Goal: Find specific page/section

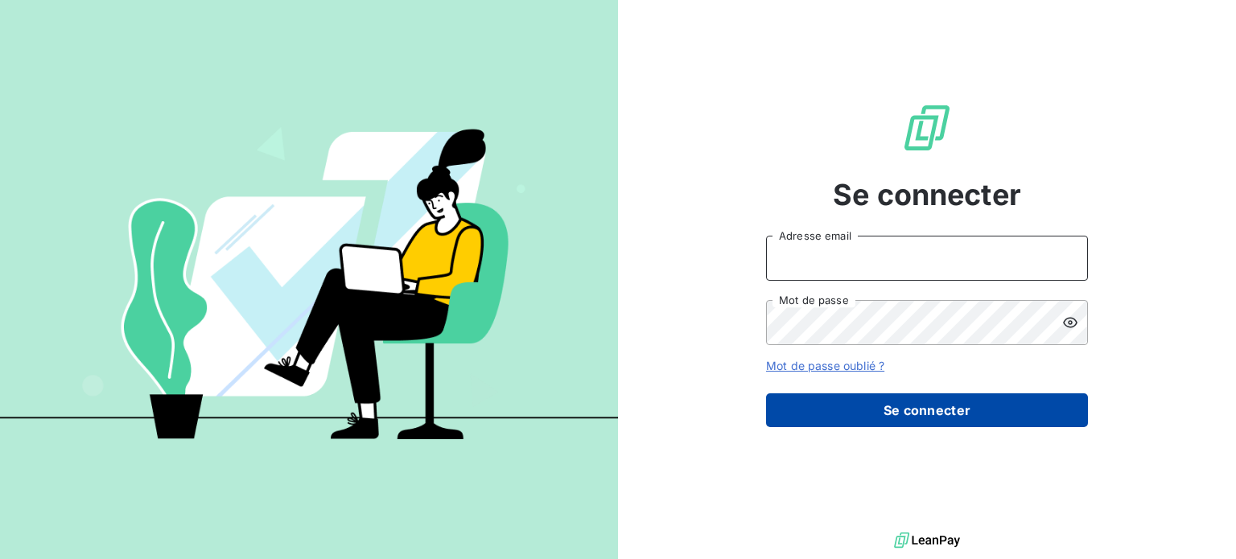
type input "[EMAIL_ADDRESS][DOMAIN_NAME]"
click at [895, 411] on button "Se connecter" at bounding box center [927, 410] width 322 height 34
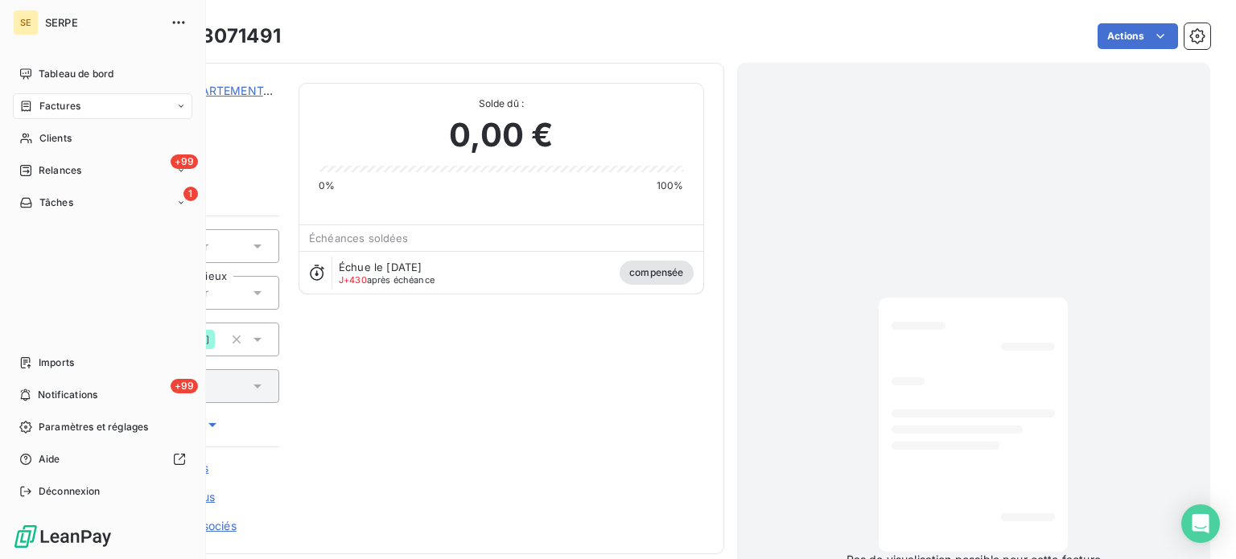
click at [61, 110] on span "Factures" at bounding box center [59, 106] width 41 height 14
click at [74, 141] on span "Factures" at bounding box center [59, 138] width 41 height 14
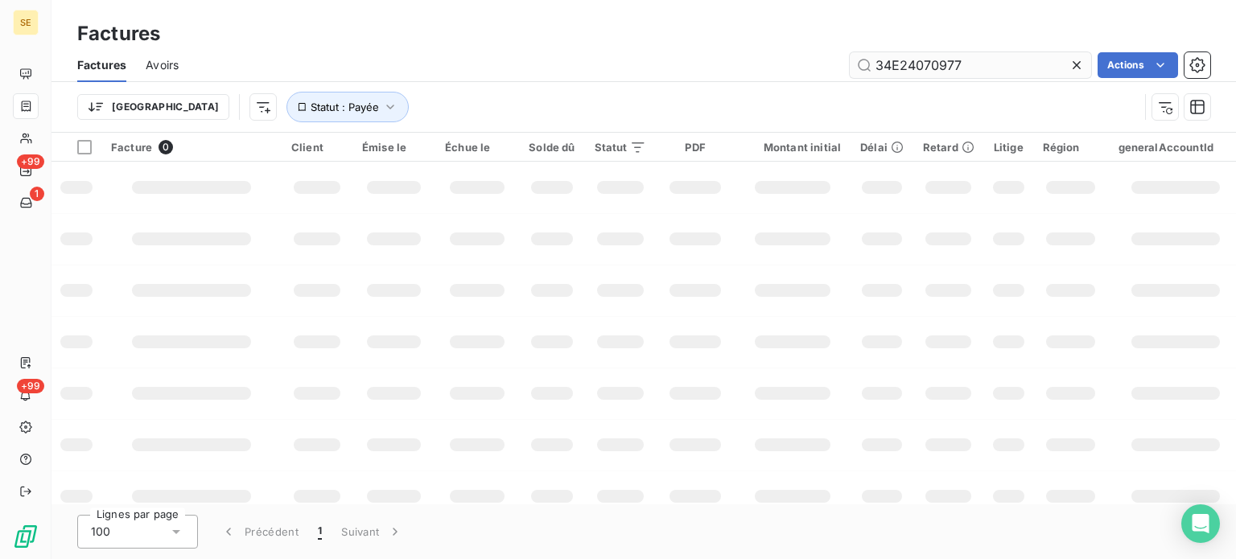
click at [994, 68] on input "34E24070977" at bounding box center [970, 65] width 241 height 26
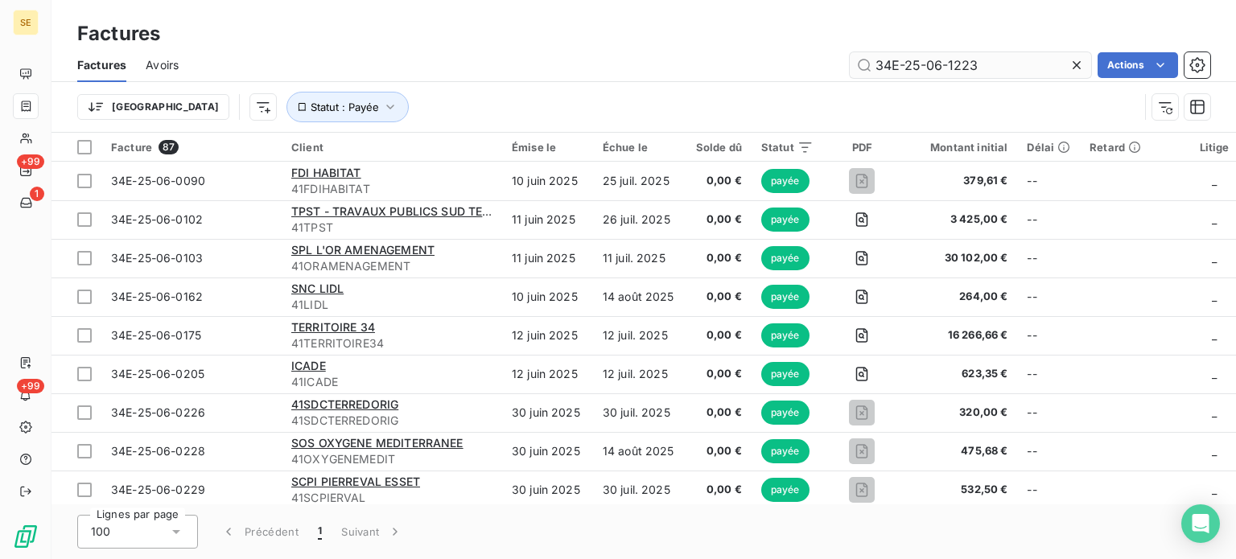
type input "34E-25-06-1223"
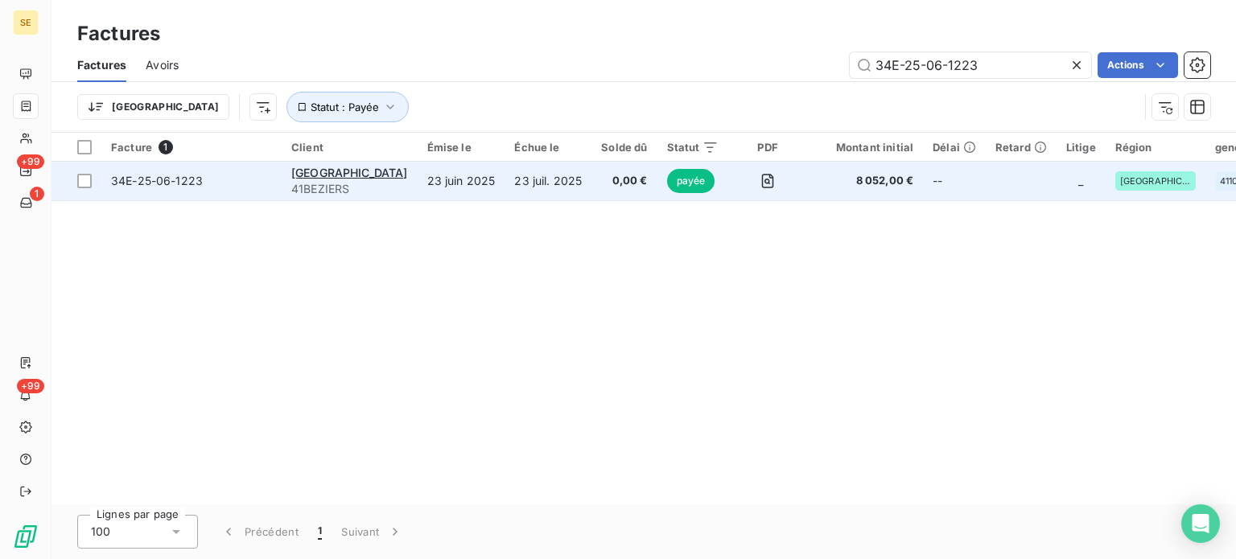
click at [161, 178] on span "34E-25-06-1223" at bounding box center [157, 181] width 92 height 14
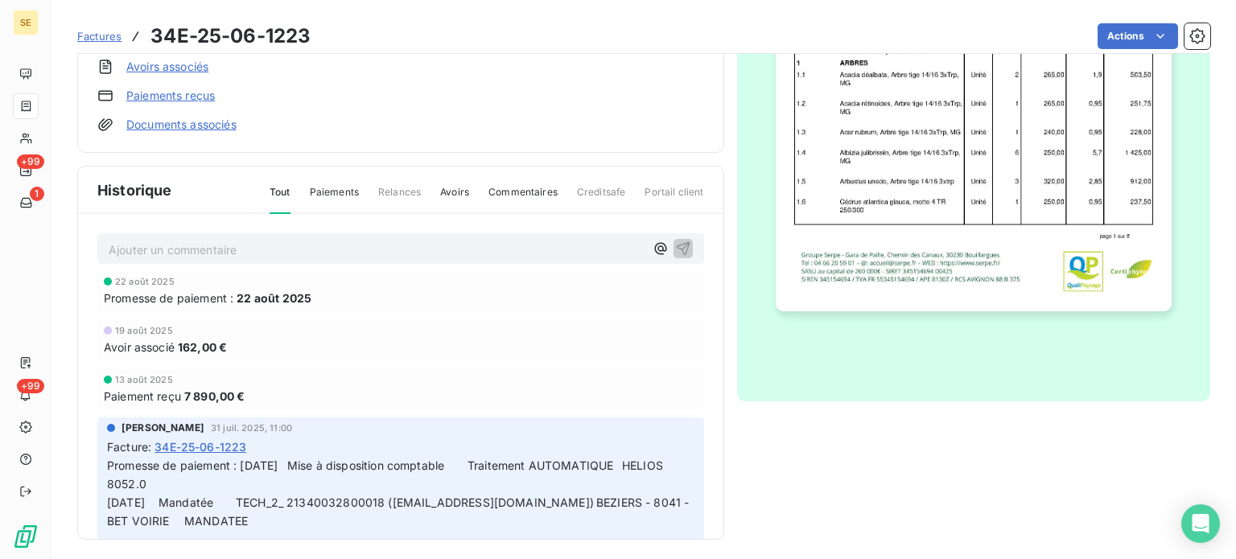
scroll to position [407, 0]
